Goal: Information Seeking & Learning: Learn about a topic

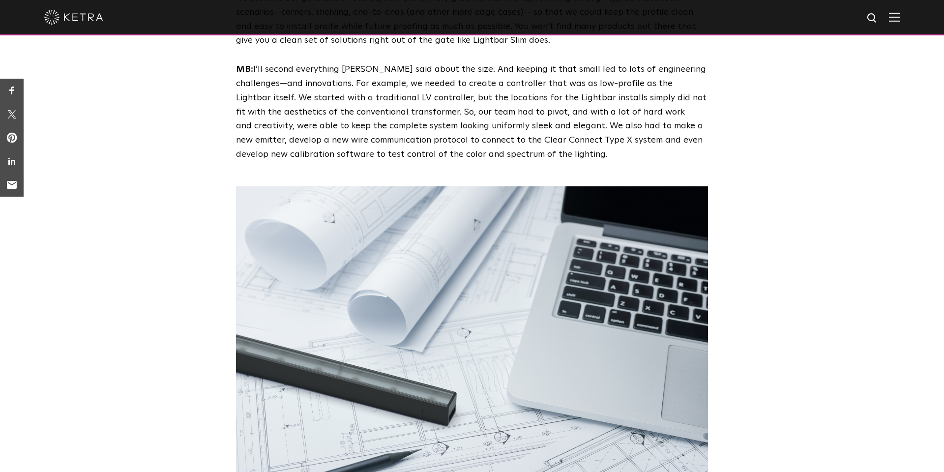
scroll to position [1984, 0]
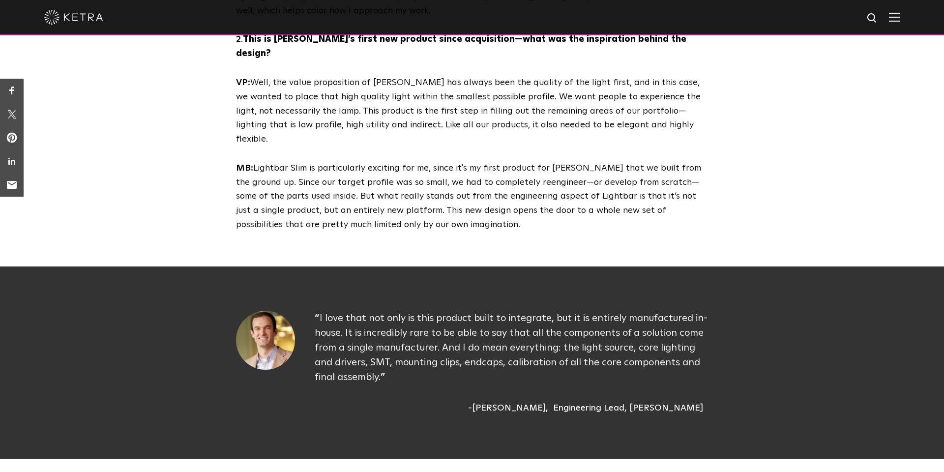
scroll to position [858, 0]
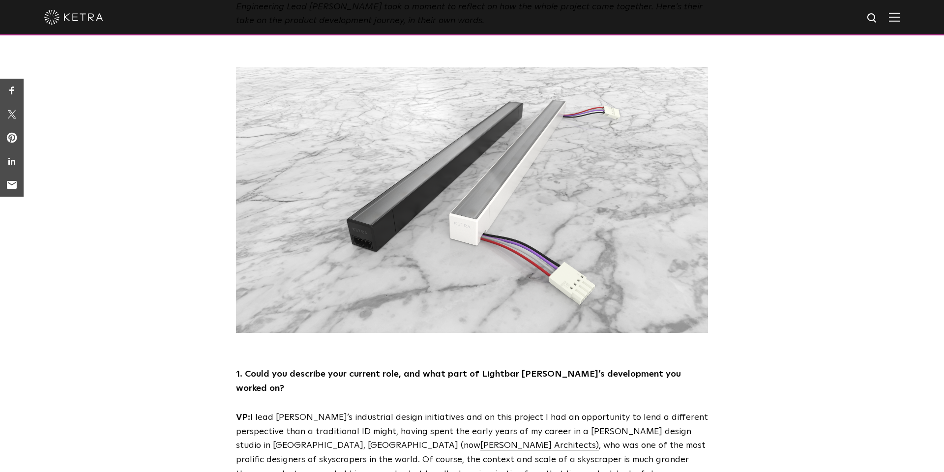
scroll to position [151, 0]
